Goal: Task Accomplishment & Management: Use online tool/utility

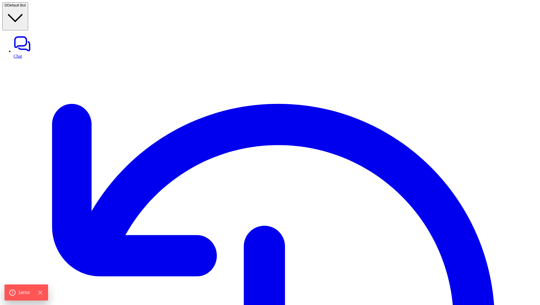
type textarea "**********"
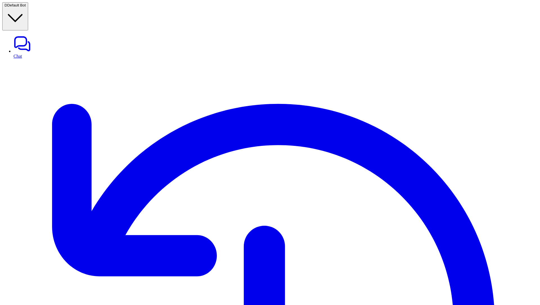
copy div "**********"
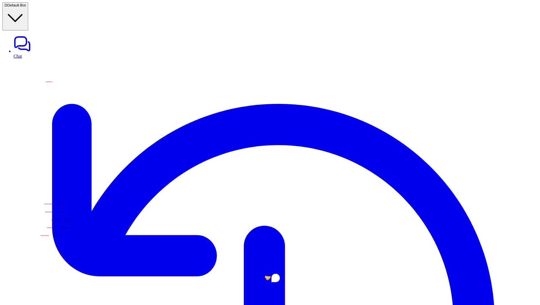
copy code "**********"
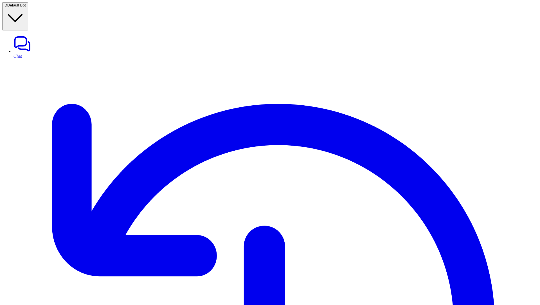
scroll to position [60, 0]
